Goal: Task Accomplishment & Management: Use online tool/utility

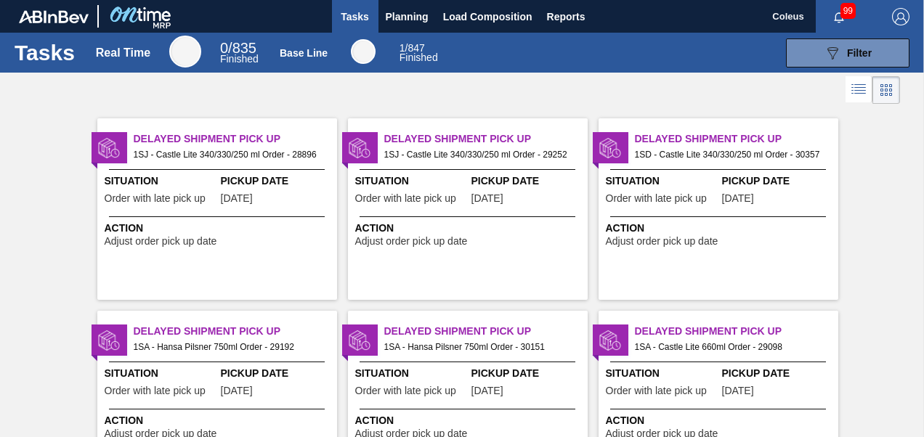
click at [859, 91] on icon at bounding box center [860, 90] width 12 height 1
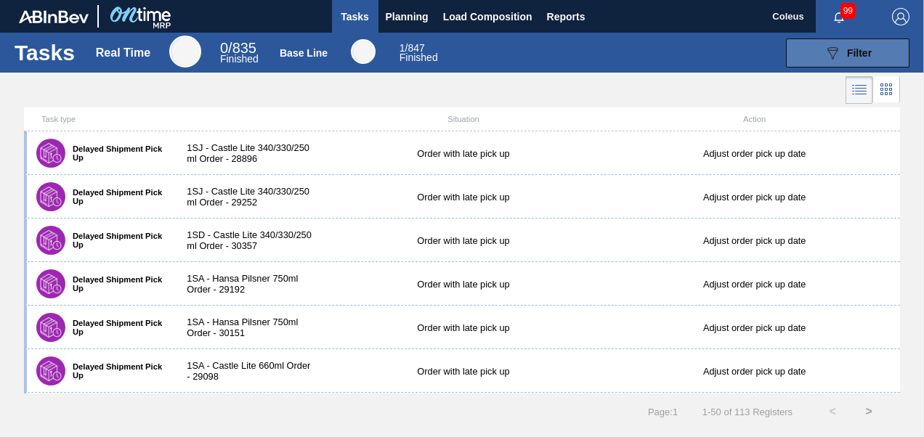
click at [847, 55] on span "Filter" at bounding box center [859, 53] width 25 height 12
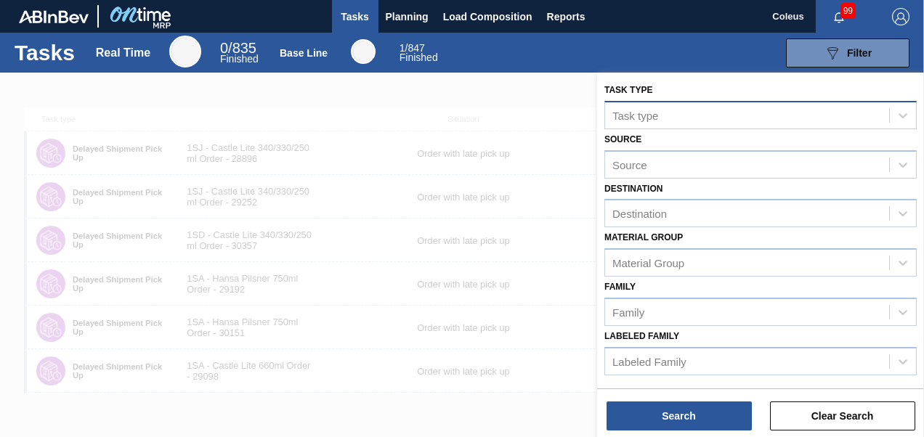
click at [633, 117] on div "Task type" at bounding box center [636, 115] width 46 height 12
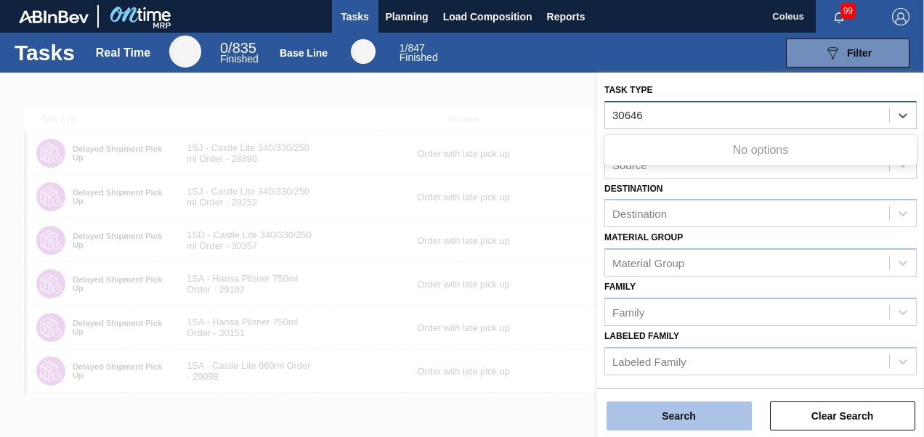
type type "30646"
click at [653, 416] on button "Search" at bounding box center [679, 416] width 145 height 29
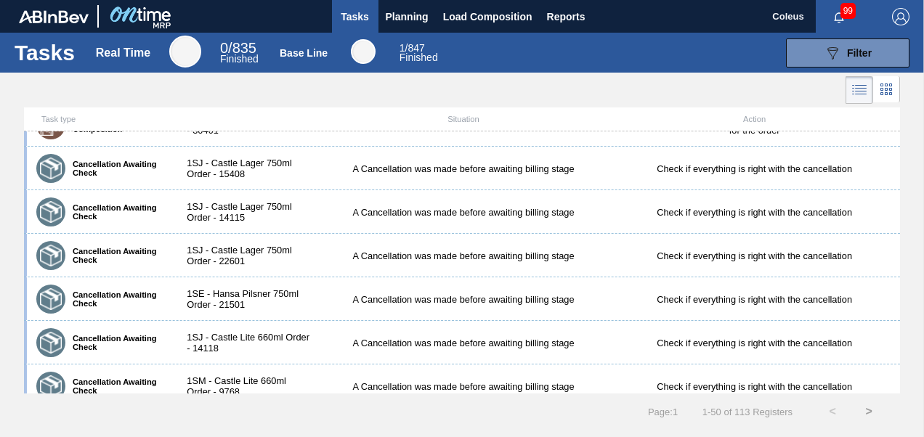
scroll to position [1599, 0]
click at [884, 94] on icon at bounding box center [882, 93] width 3 height 3
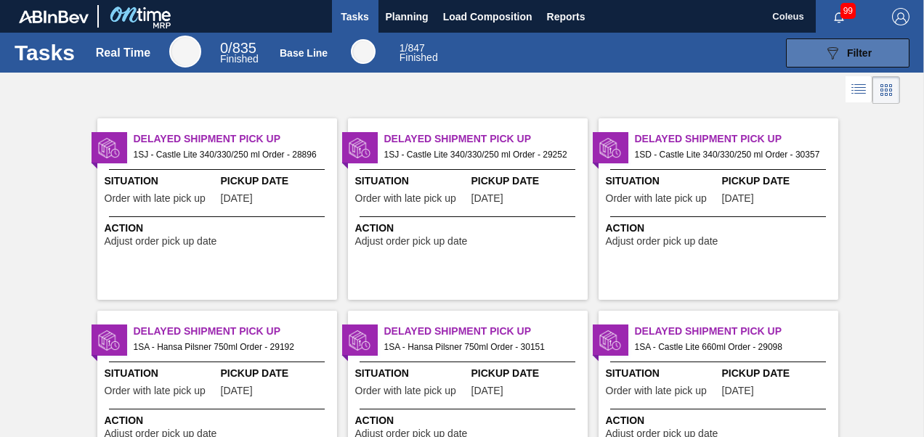
click at [849, 61] on button "089F7B8B-B2A5-4AFE-B5C0-19BA573D28AC Filter" at bounding box center [848, 53] width 124 height 29
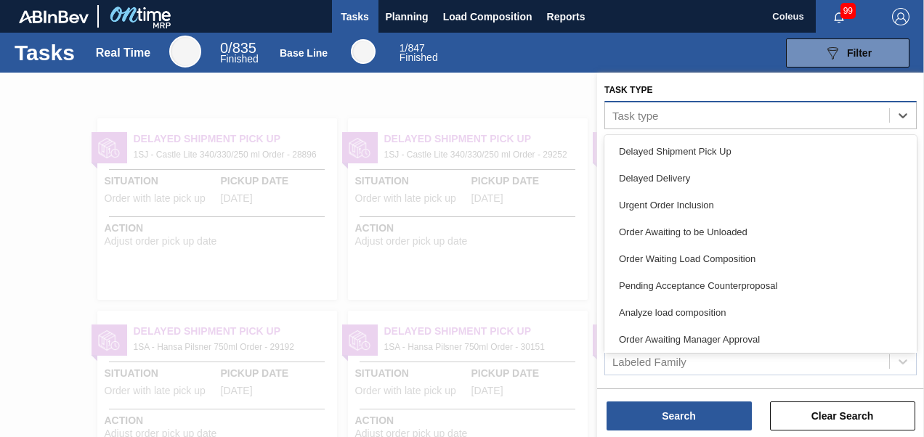
click at [632, 116] on div "Task type" at bounding box center [636, 115] width 46 height 12
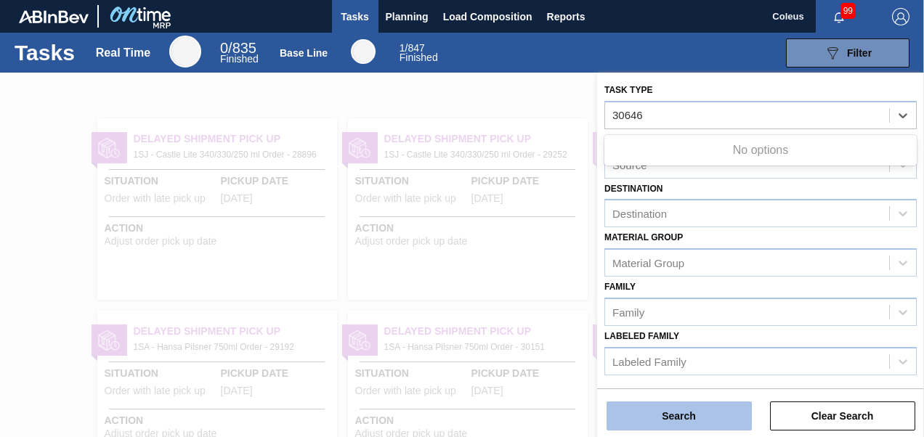
type type "30646"
click at [696, 422] on button "Search" at bounding box center [679, 416] width 145 height 29
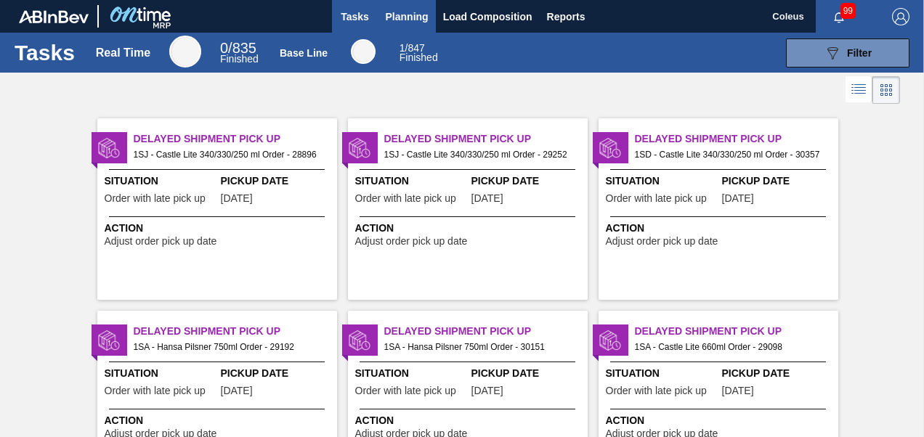
click at [392, 16] on span "Planning" at bounding box center [407, 16] width 43 height 17
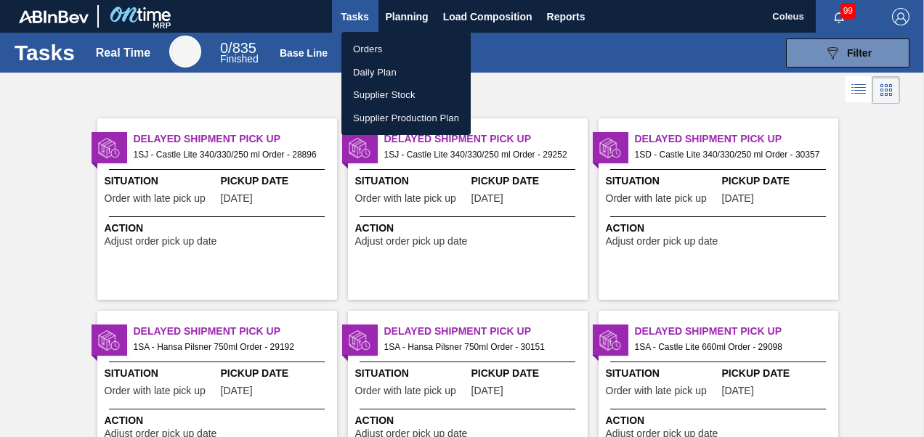
click at [365, 48] on li "Orders" at bounding box center [406, 49] width 129 height 23
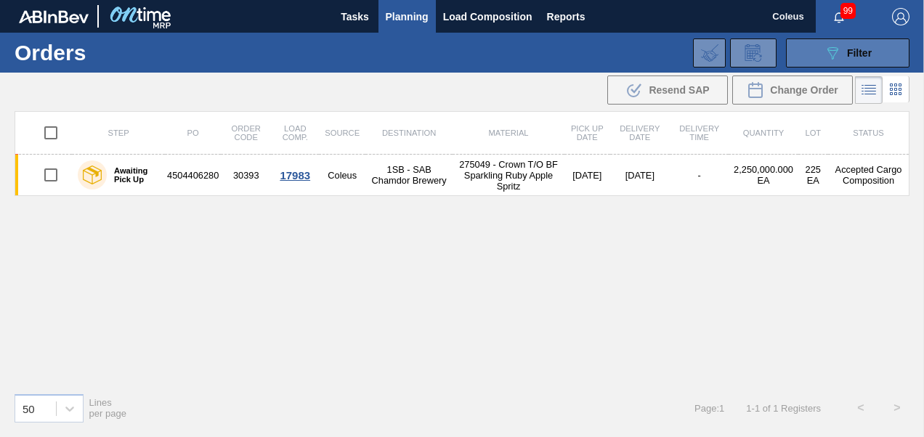
click at [893, 57] on button "089F7B8B-B2A5-4AFE-B5C0-19BA573D28AC Filter" at bounding box center [848, 53] width 124 height 29
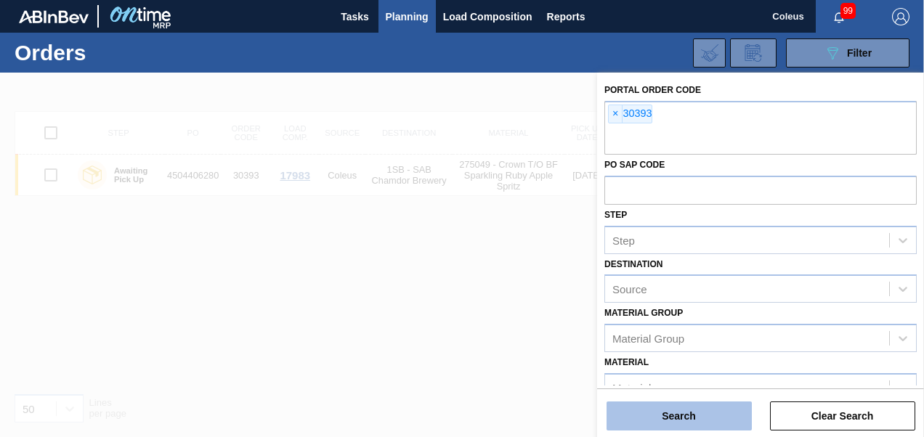
click at [684, 424] on button "Search" at bounding box center [679, 416] width 145 height 29
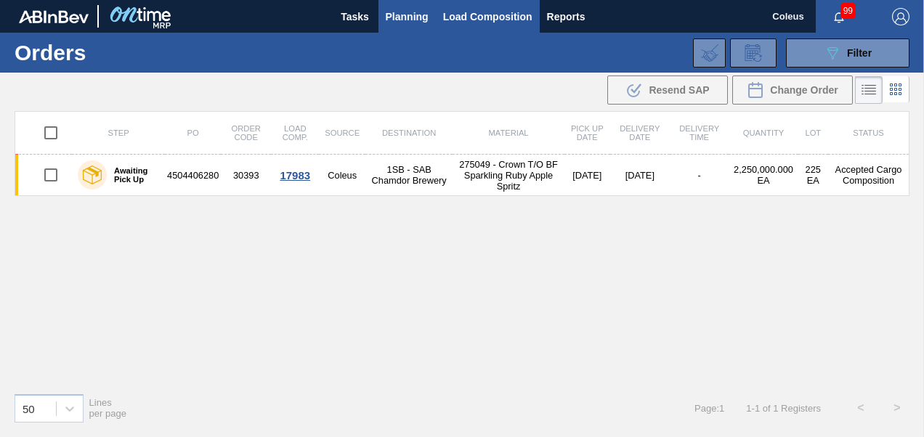
click at [448, 13] on span "Load Composition" at bounding box center [487, 16] width 89 height 17
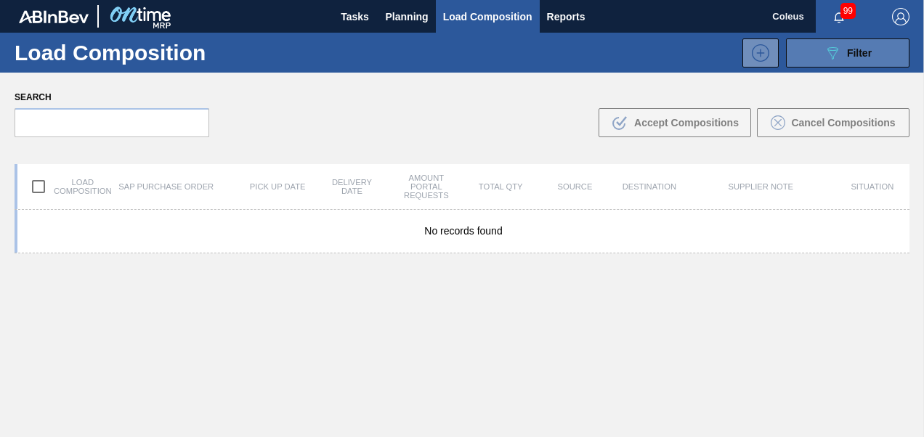
click at [878, 52] on button "089F7B8B-B2A5-4AFE-B5C0-19BA573D28AC Filter" at bounding box center [848, 53] width 124 height 29
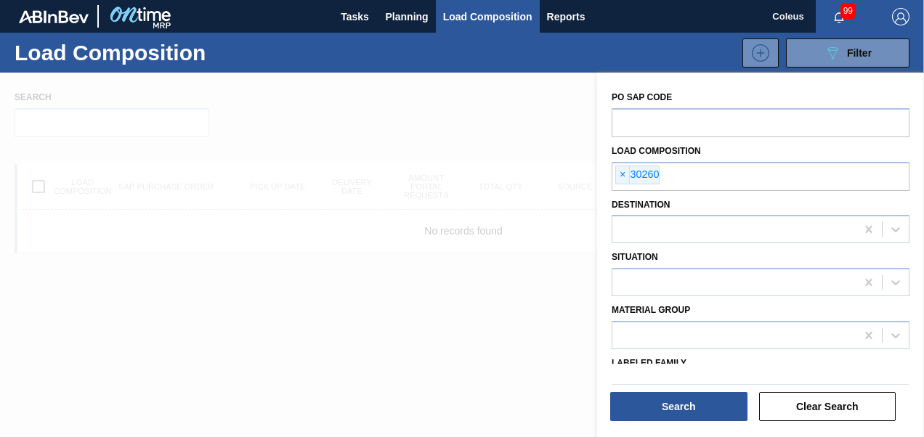
click at [689, 421] on div "Search" at bounding box center [680, 407] width 149 height 32
click at [665, 413] on button "Search" at bounding box center [678, 406] width 137 height 29
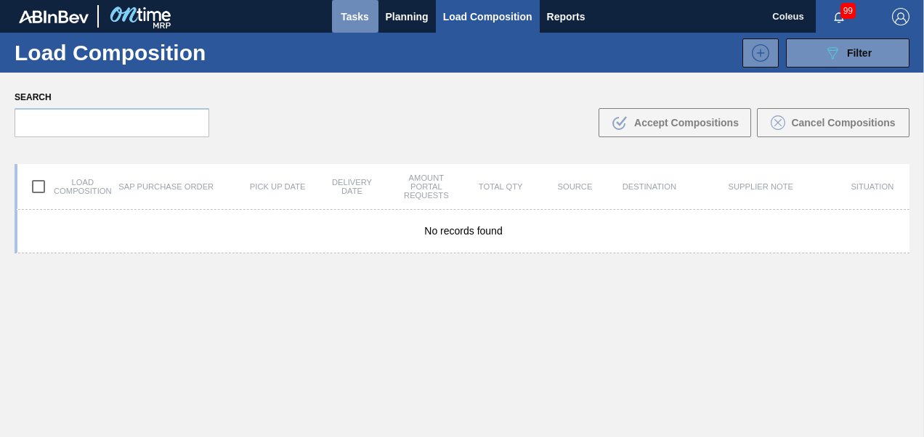
click at [366, 14] on span "Tasks" at bounding box center [355, 16] width 32 height 17
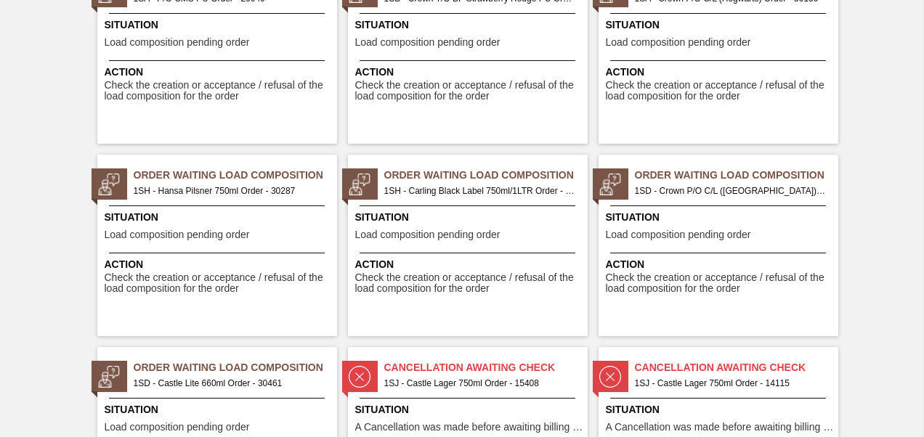
scroll to position [1744, 0]
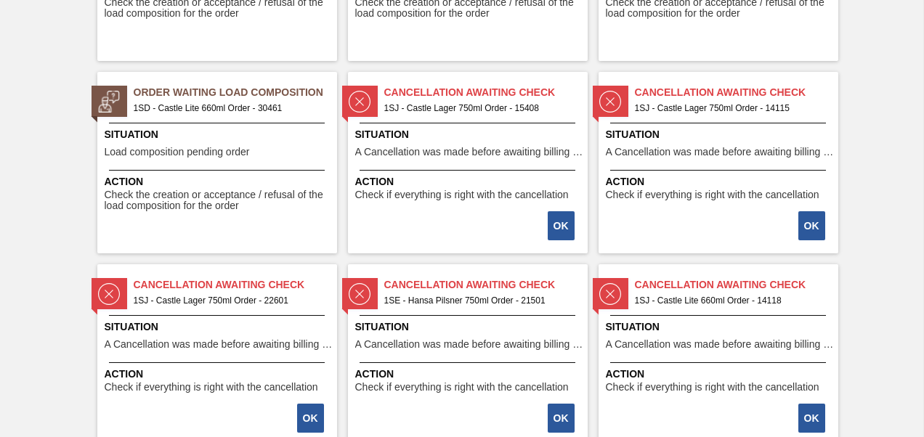
scroll to position [2325, 0]
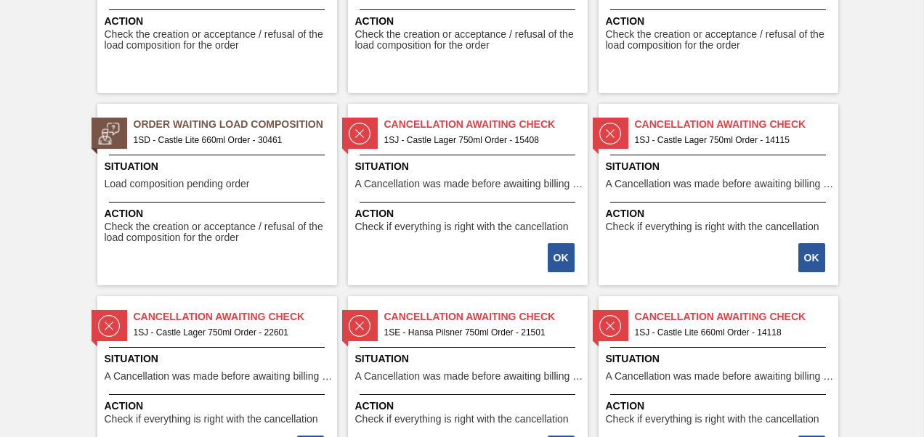
click at [194, 182] on span "Load composition pending order" at bounding box center [177, 184] width 145 height 11
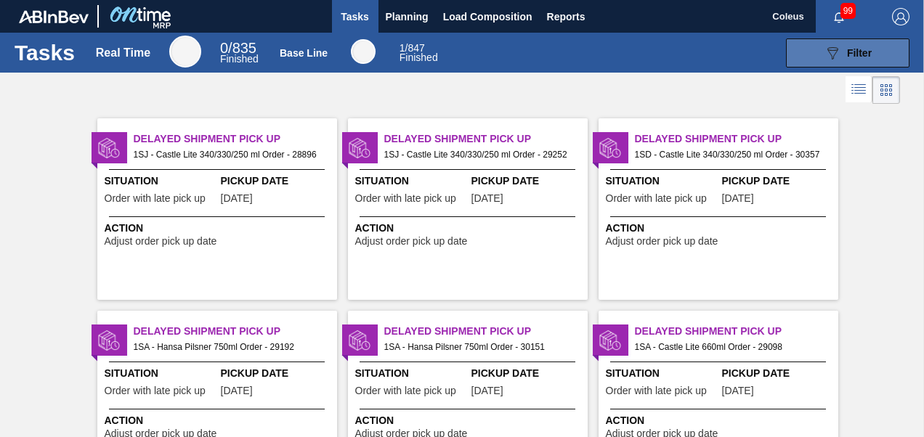
click at [882, 54] on button "089F7B8B-B2A5-4AFE-B5C0-19BA573D28AC Filter" at bounding box center [848, 53] width 124 height 29
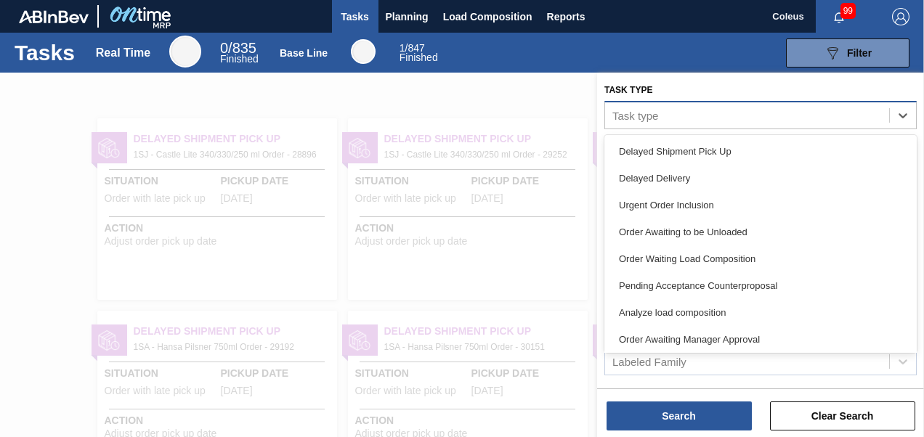
click at [628, 118] on div "Task type" at bounding box center [636, 115] width 46 height 12
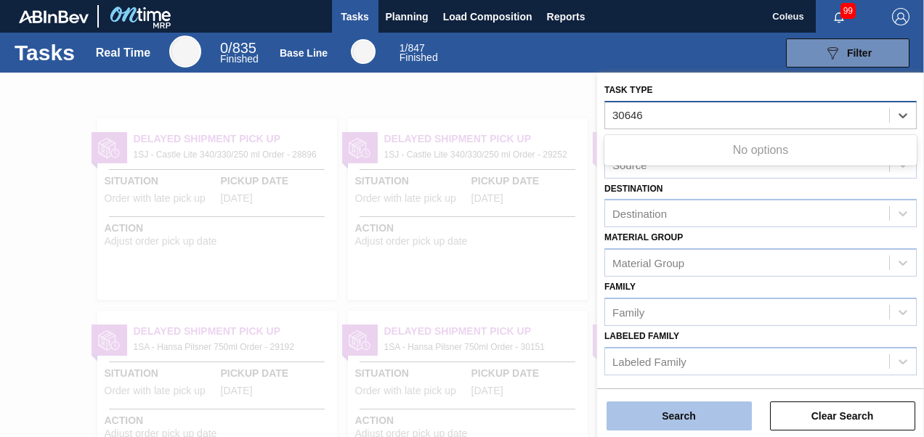
type type "30646"
click at [719, 413] on button "Search" at bounding box center [679, 416] width 145 height 29
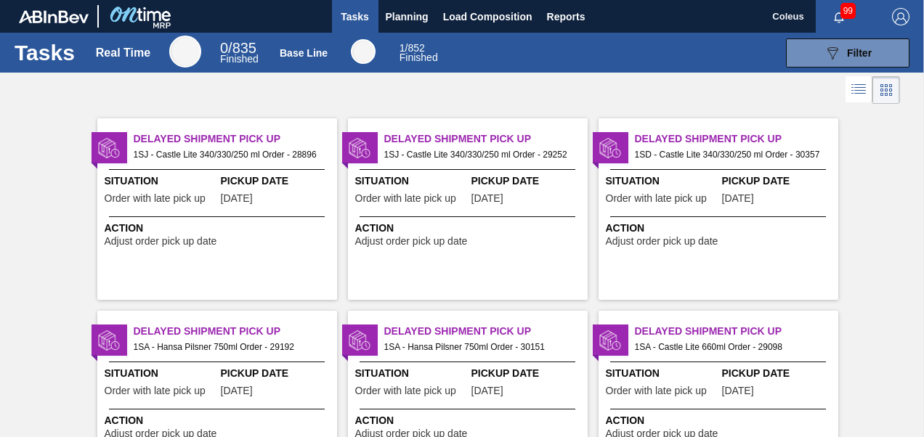
click at [860, 92] on icon at bounding box center [858, 89] width 17 height 17
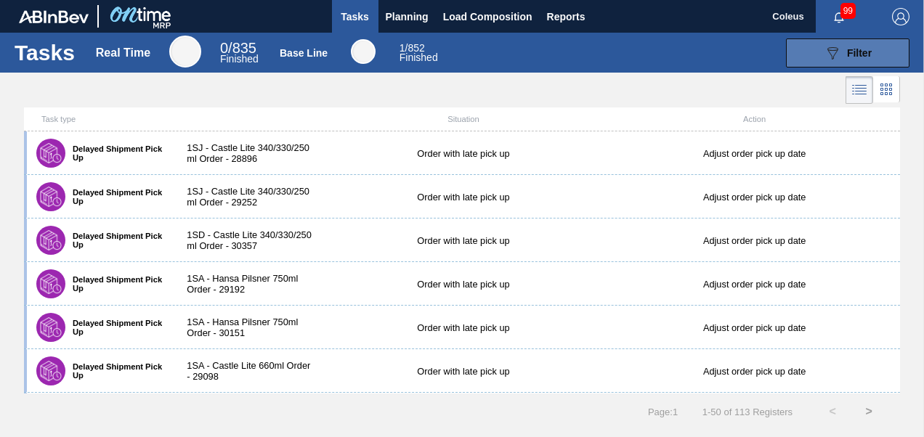
click at [817, 57] on button "089F7B8B-B2A5-4AFE-B5C0-19BA573D28AC Filter" at bounding box center [848, 53] width 124 height 29
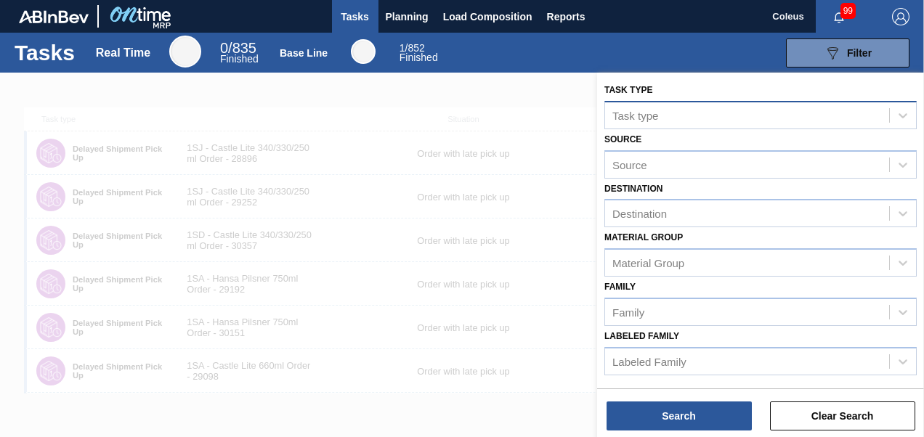
click at [657, 118] on div "Task type" at bounding box center [636, 115] width 46 height 12
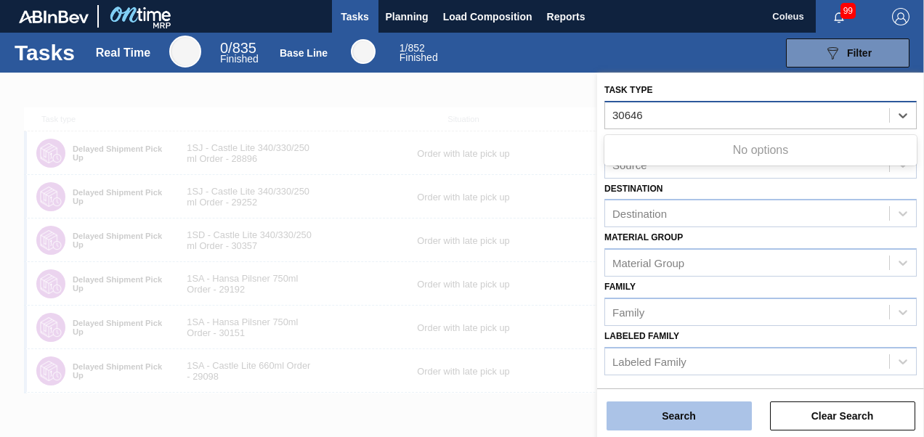
type type "30646"
click at [641, 427] on button "Search" at bounding box center [679, 416] width 145 height 29
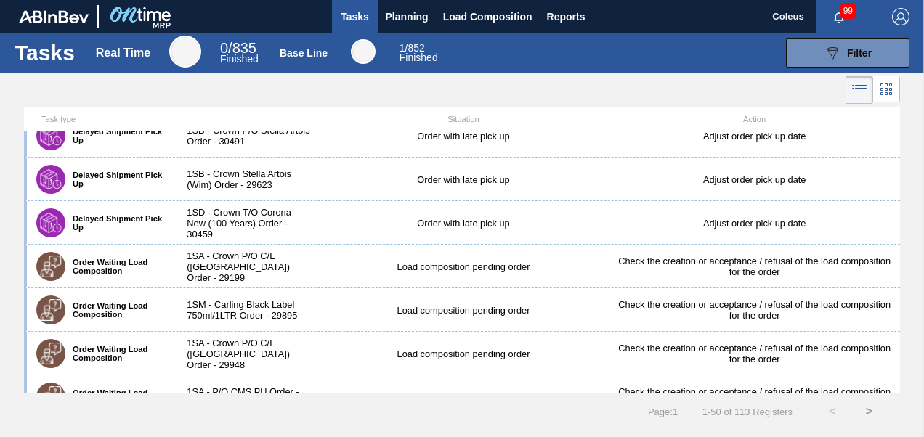
scroll to position [900, 0]
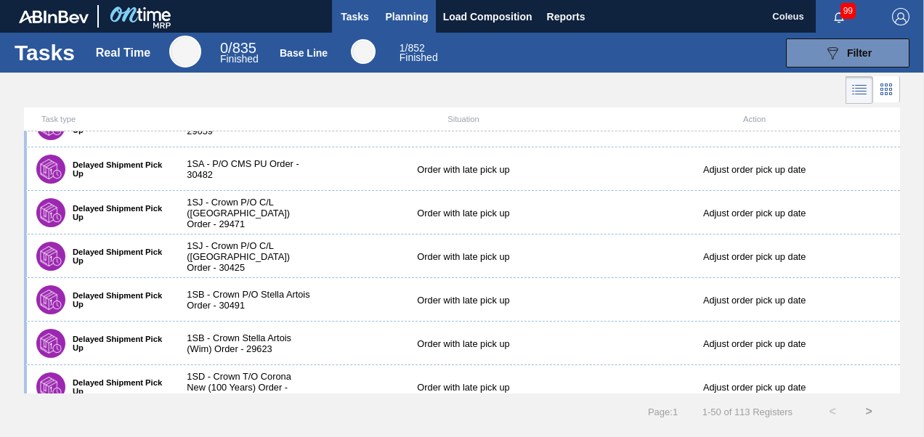
click at [400, 16] on span "Planning" at bounding box center [407, 16] width 43 height 17
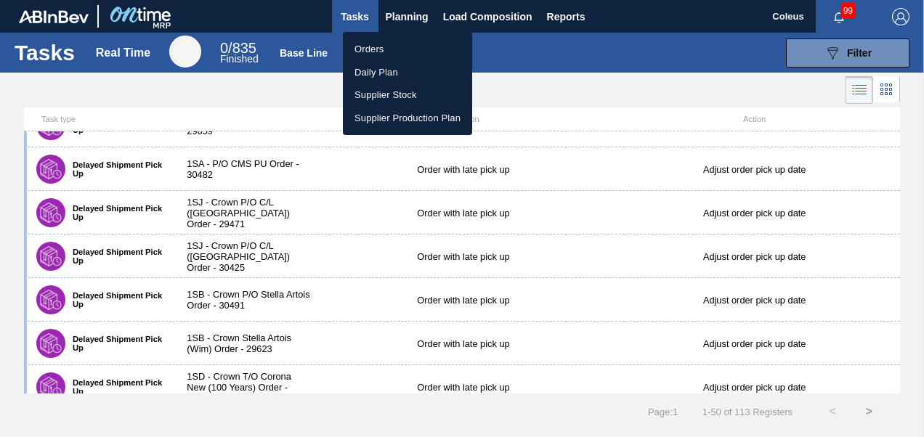
click at [420, 11] on div at bounding box center [462, 218] width 924 height 437
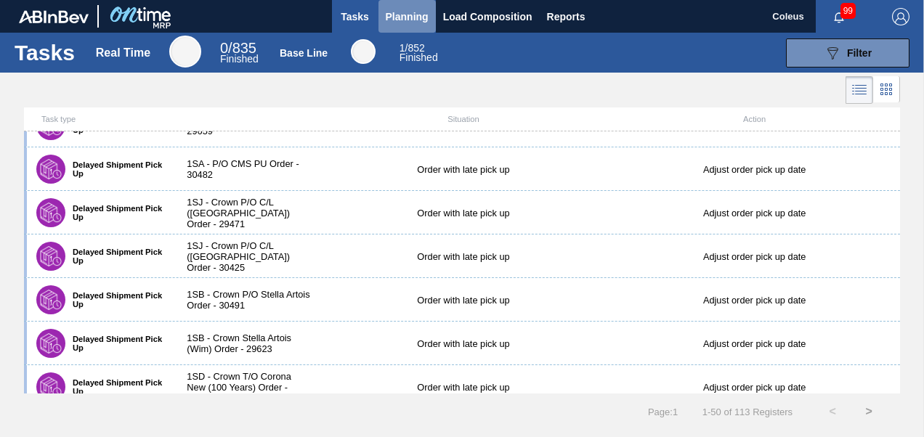
click at [405, 15] on span "Planning" at bounding box center [407, 16] width 43 height 17
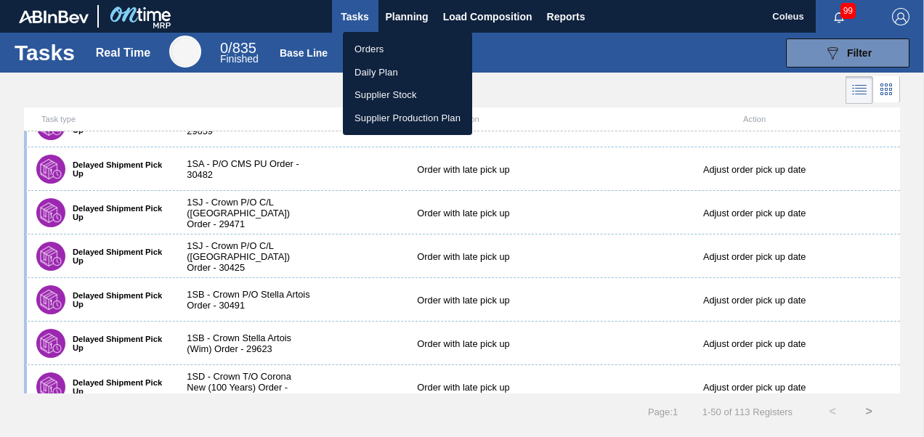
click at [481, 16] on div at bounding box center [462, 218] width 924 height 437
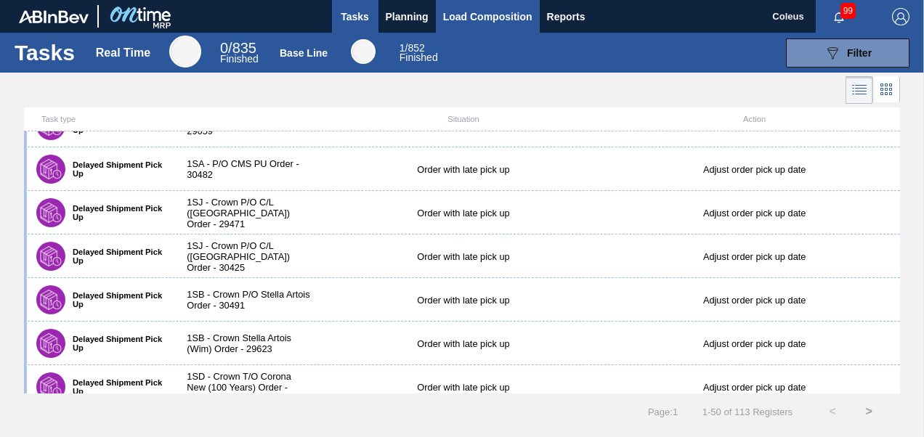
click at [481, 16] on span "Load Composition" at bounding box center [487, 16] width 89 height 17
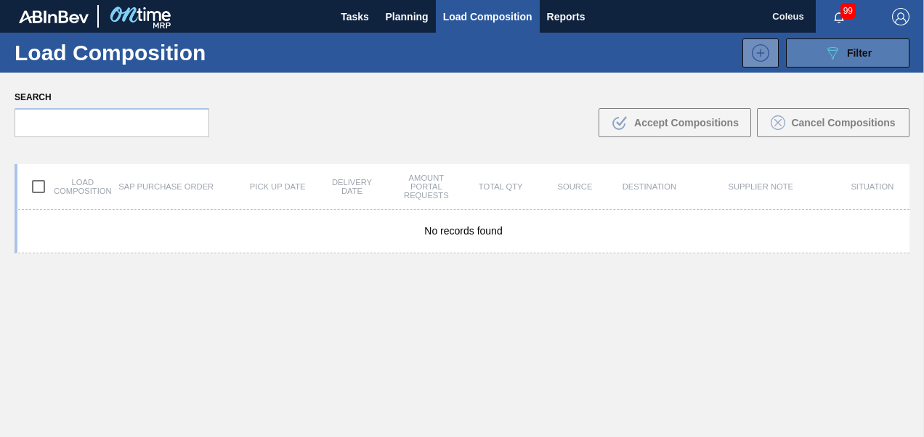
click at [862, 60] on div "089F7B8B-B2A5-4AFE-B5C0-19BA573D28AC Filter" at bounding box center [848, 52] width 48 height 17
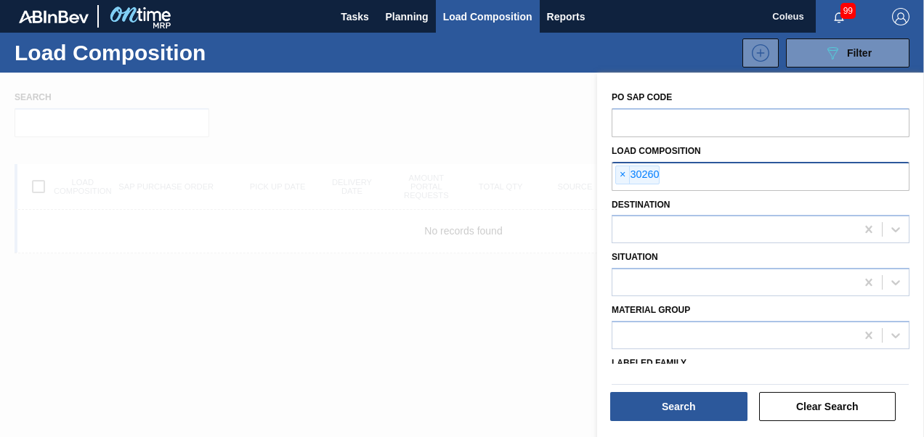
click at [662, 171] on input "text" at bounding box center [809, 176] width 298 height 28
click at [658, 185] on input "text" at bounding box center [761, 176] width 298 height 28
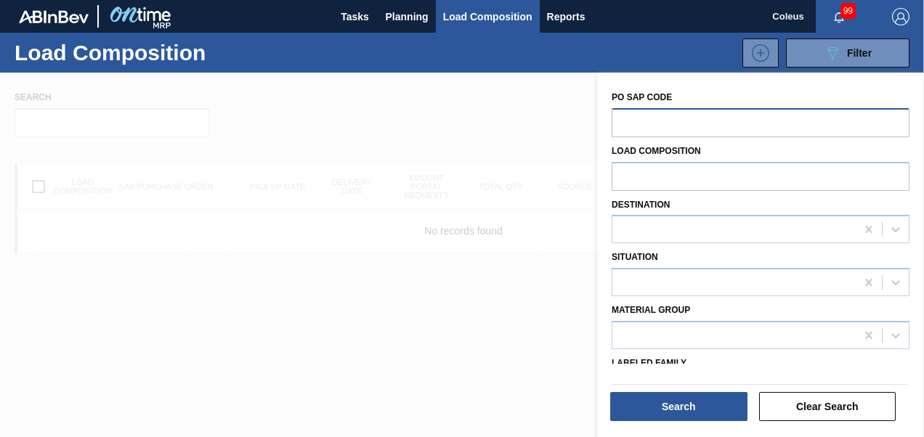
click at [669, 127] on input "text" at bounding box center [761, 122] width 298 height 28
type input "30646"
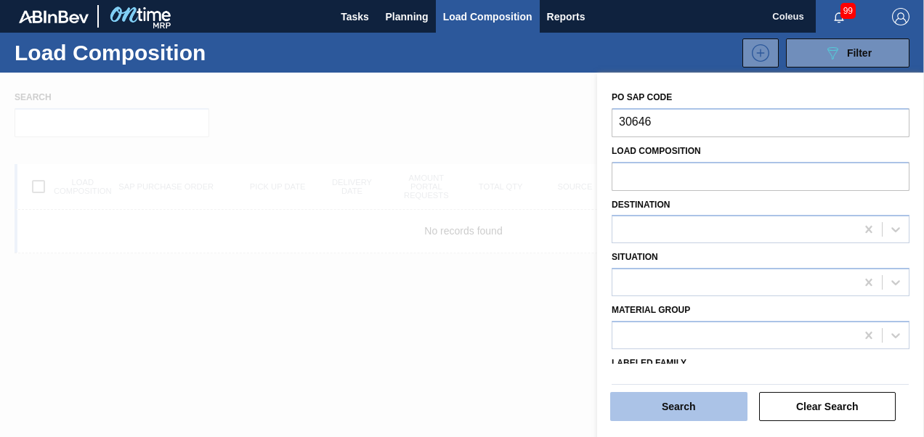
click at [699, 421] on button "Search" at bounding box center [678, 406] width 137 height 29
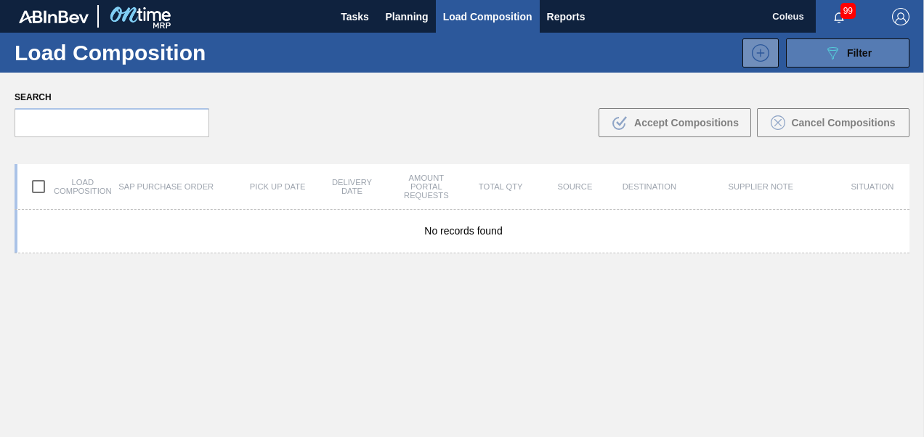
click at [836, 47] on icon "089F7B8B-B2A5-4AFE-B5C0-19BA573D28AC" at bounding box center [832, 52] width 17 height 17
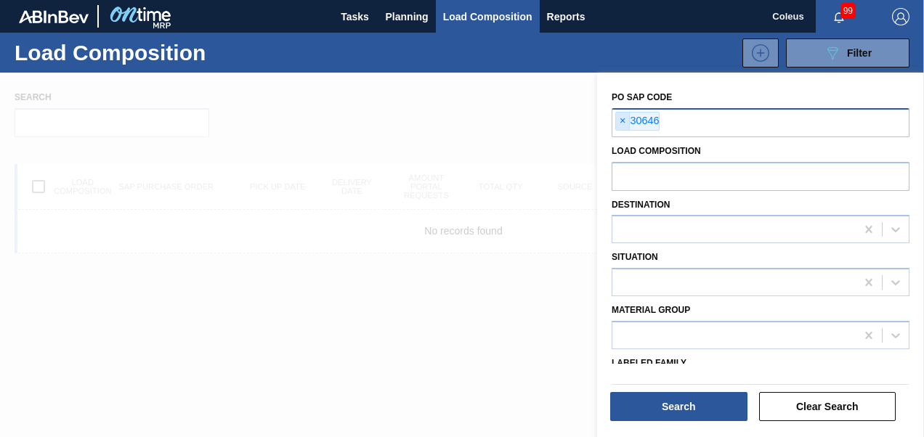
click at [625, 119] on span "×" at bounding box center [623, 121] width 14 height 17
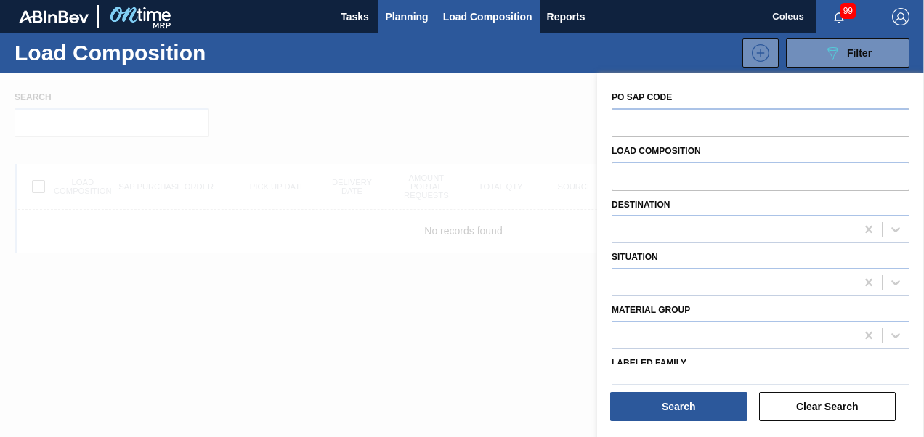
click at [417, 15] on span "Planning" at bounding box center [407, 16] width 43 height 17
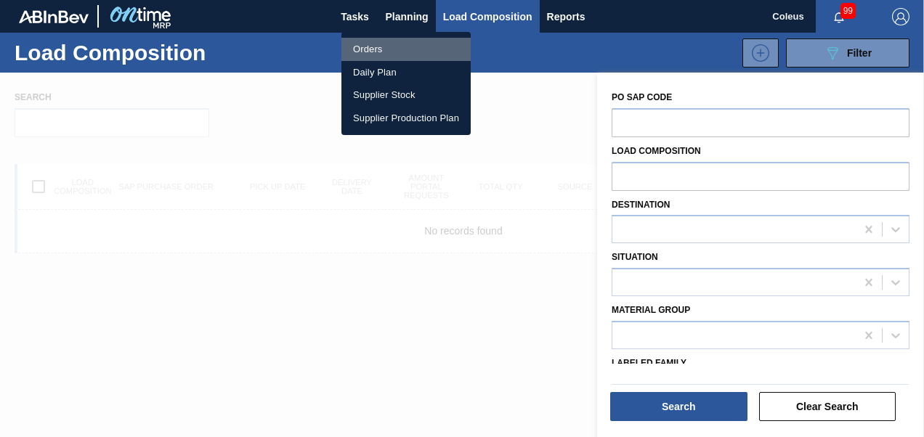
click at [385, 45] on li "Orders" at bounding box center [406, 49] width 129 height 23
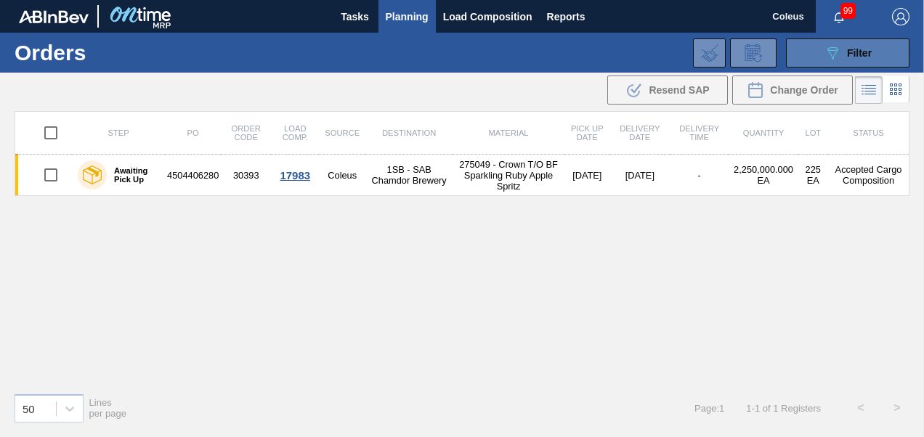
click at [833, 51] on icon "089F7B8B-B2A5-4AFE-B5C0-19BA573D28AC" at bounding box center [832, 52] width 17 height 17
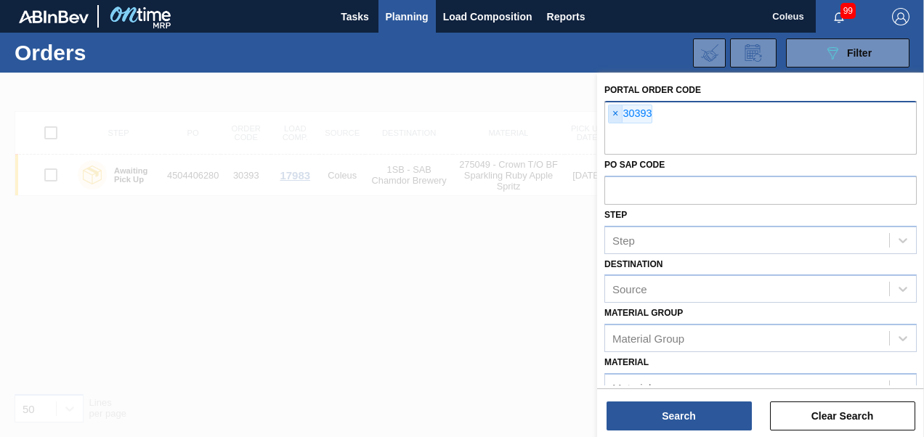
click at [617, 106] on span "×" at bounding box center [616, 113] width 14 height 17
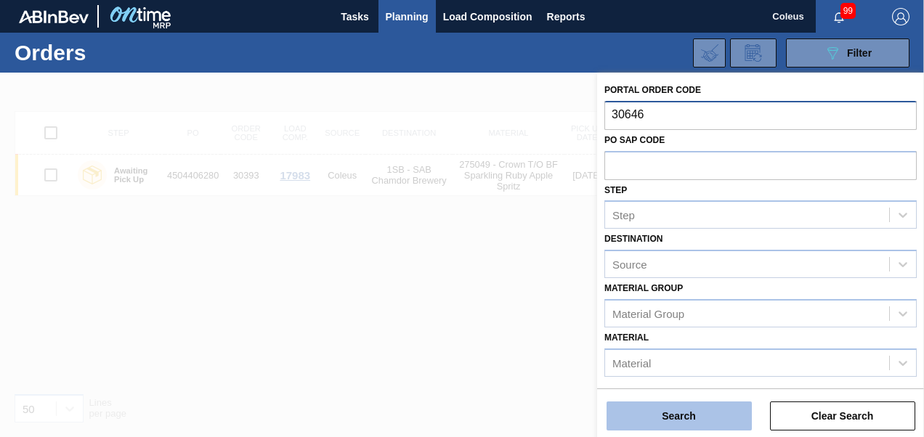
type input "30646"
click at [712, 426] on button "Search" at bounding box center [679, 416] width 145 height 29
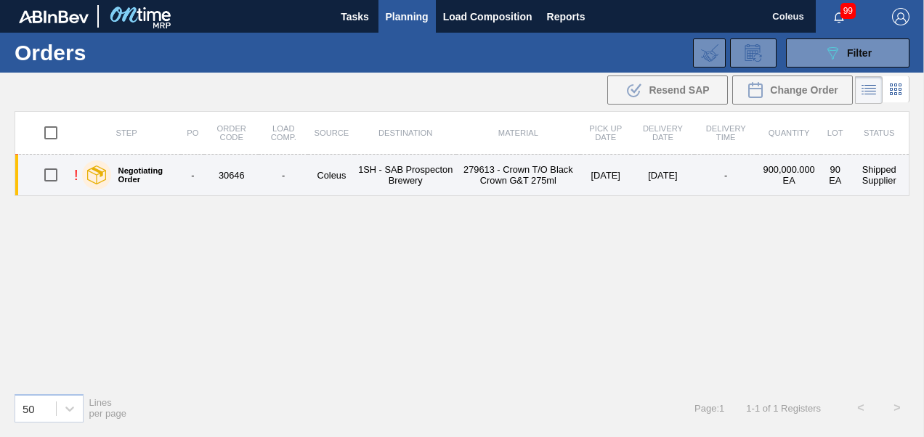
click at [255, 166] on td "30646" at bounding box center [231, 175] width 54 height 41
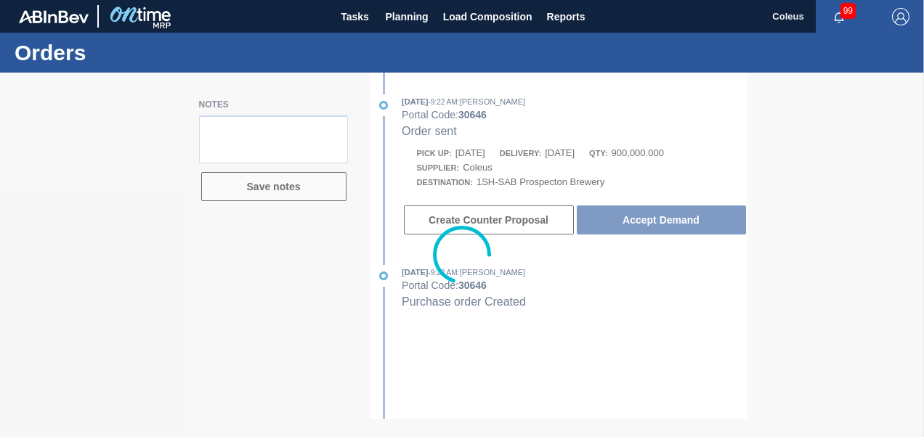
click at [673, 225] on div at bounding box center [462, 255] width 924 height 365
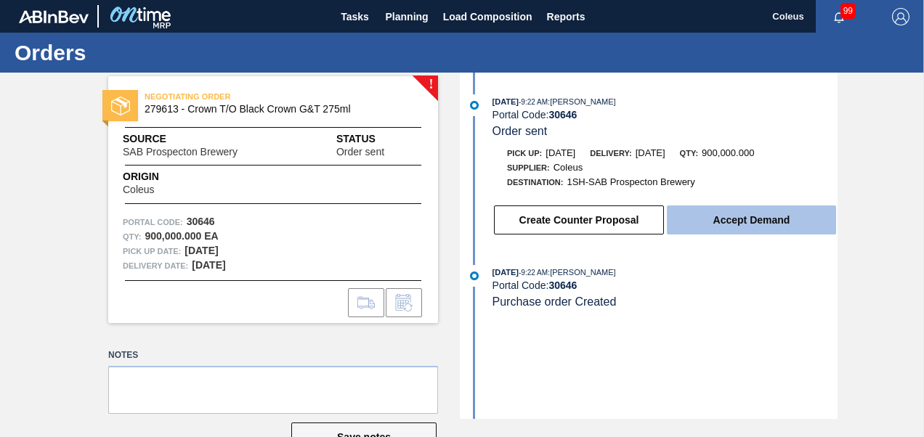
click at [746, 233] on button "Accept Demand" at bounding box center [751, 220] width 169 height 29
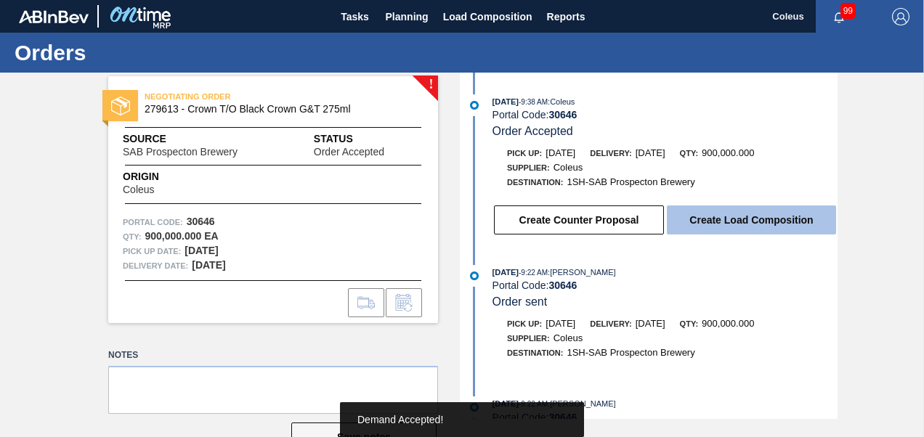
click at [754, 225] on button "Create Load Composition" at bounding box center [751, 220] width 169 height 29
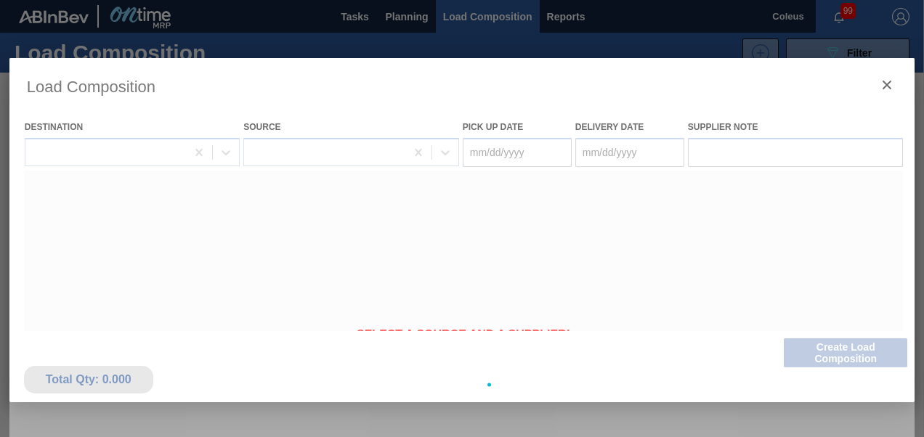
type Date "[DATE]"
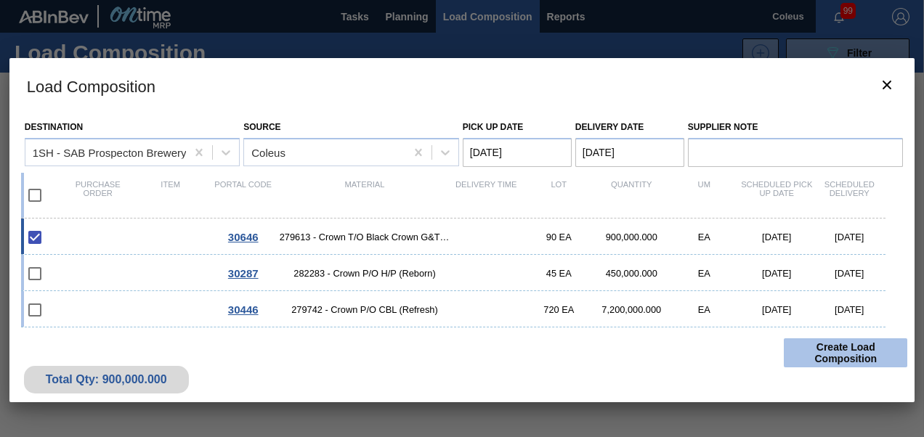
click at [857, 353] on button "Create Load Composition" at bounding box center [846, 353] width 124 height 29
